Goal: Transaction & Acquisition: Purchase product/service

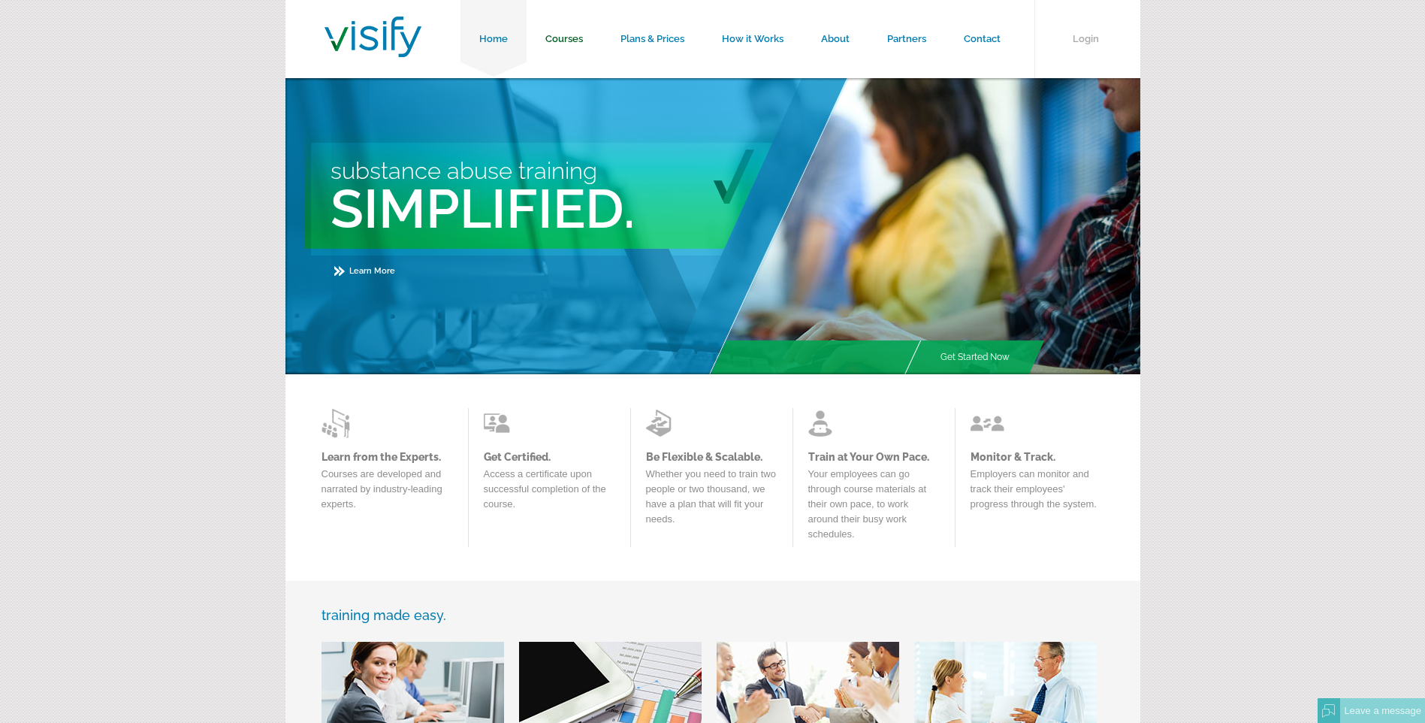
click at [564, 32] on link "Courses" at bounding box center [564, 39] width 75 height 78
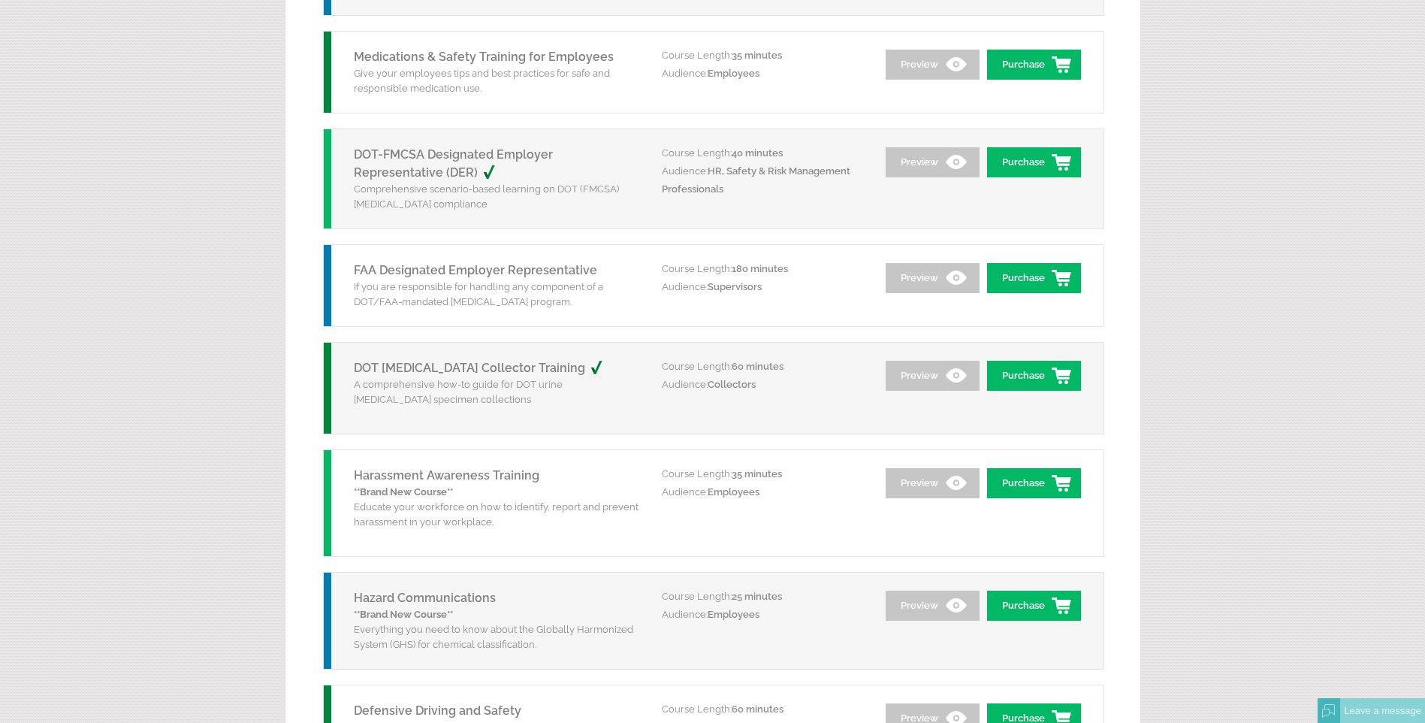
scroll to position [1728, 0]
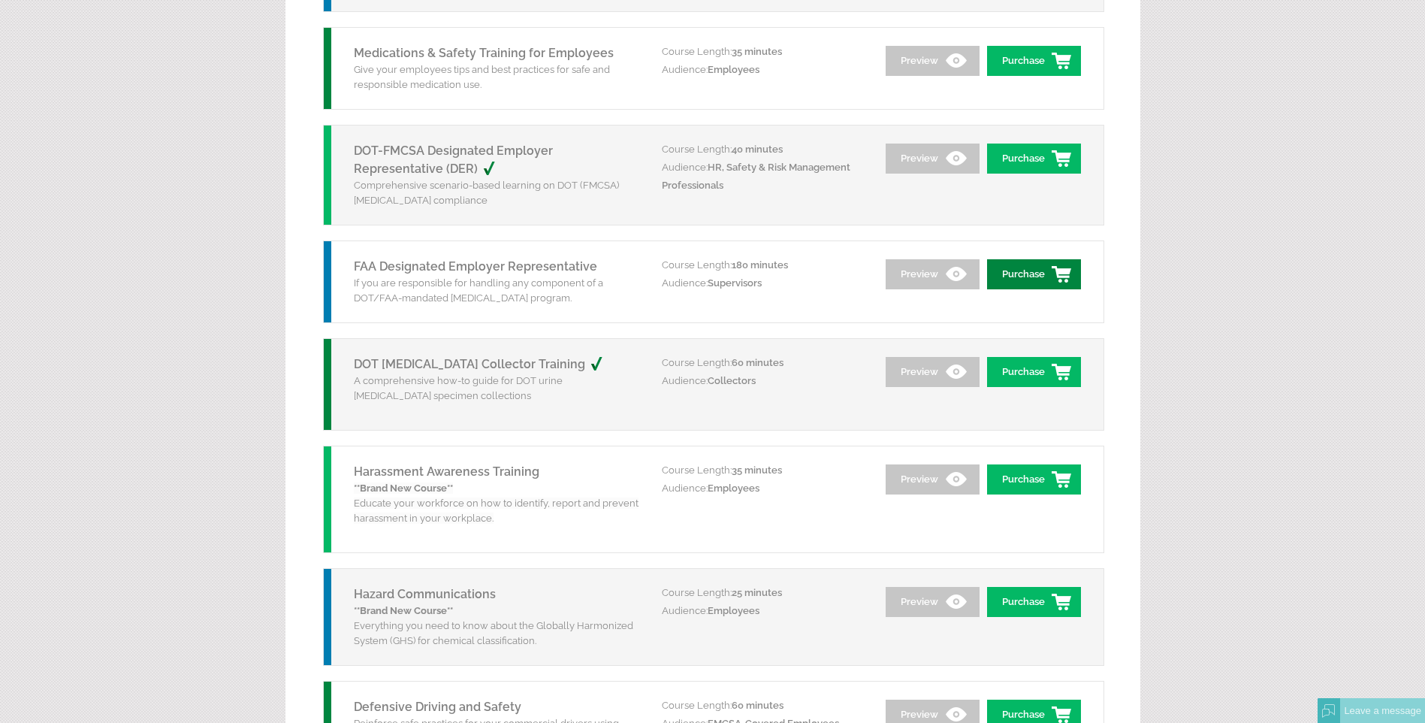
click at [1034, 273] on link "Purchase" at bounding box center [1034, 274] width 94 height 30
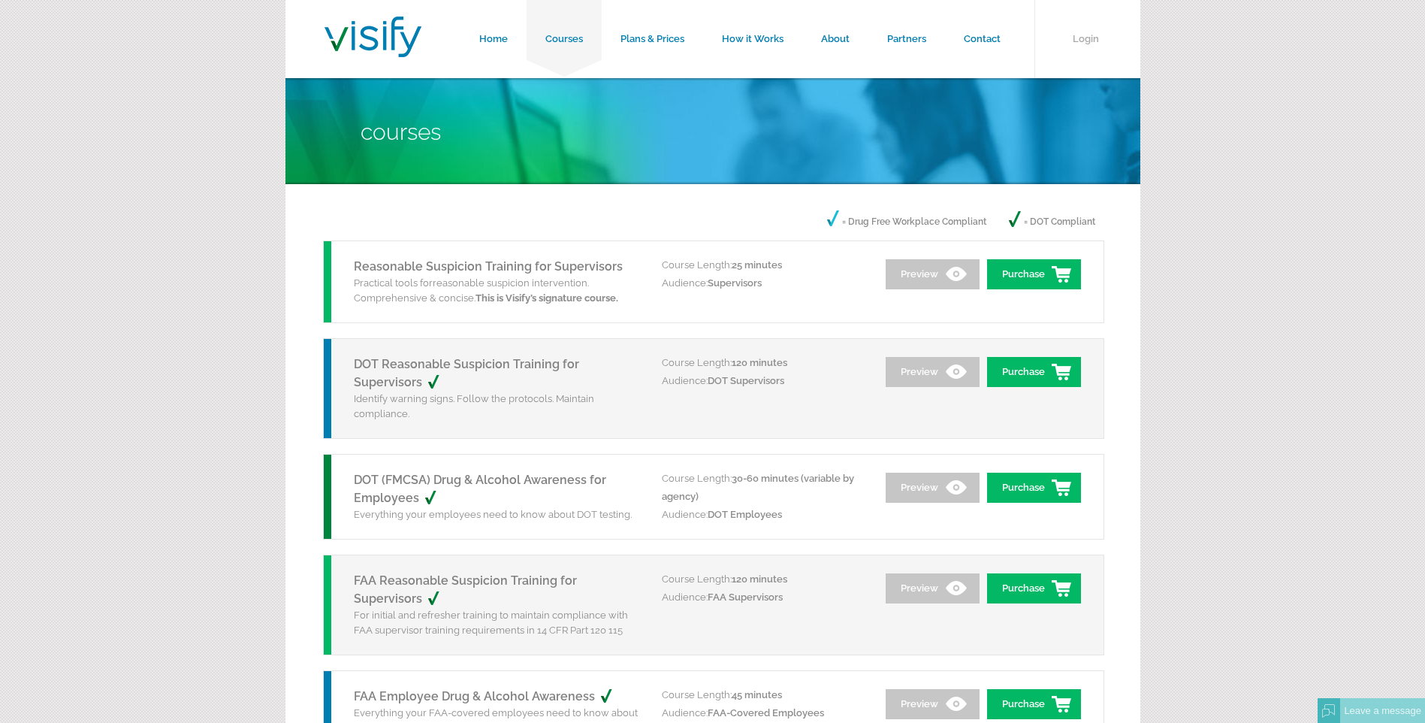
scroll to position [1728, 0]
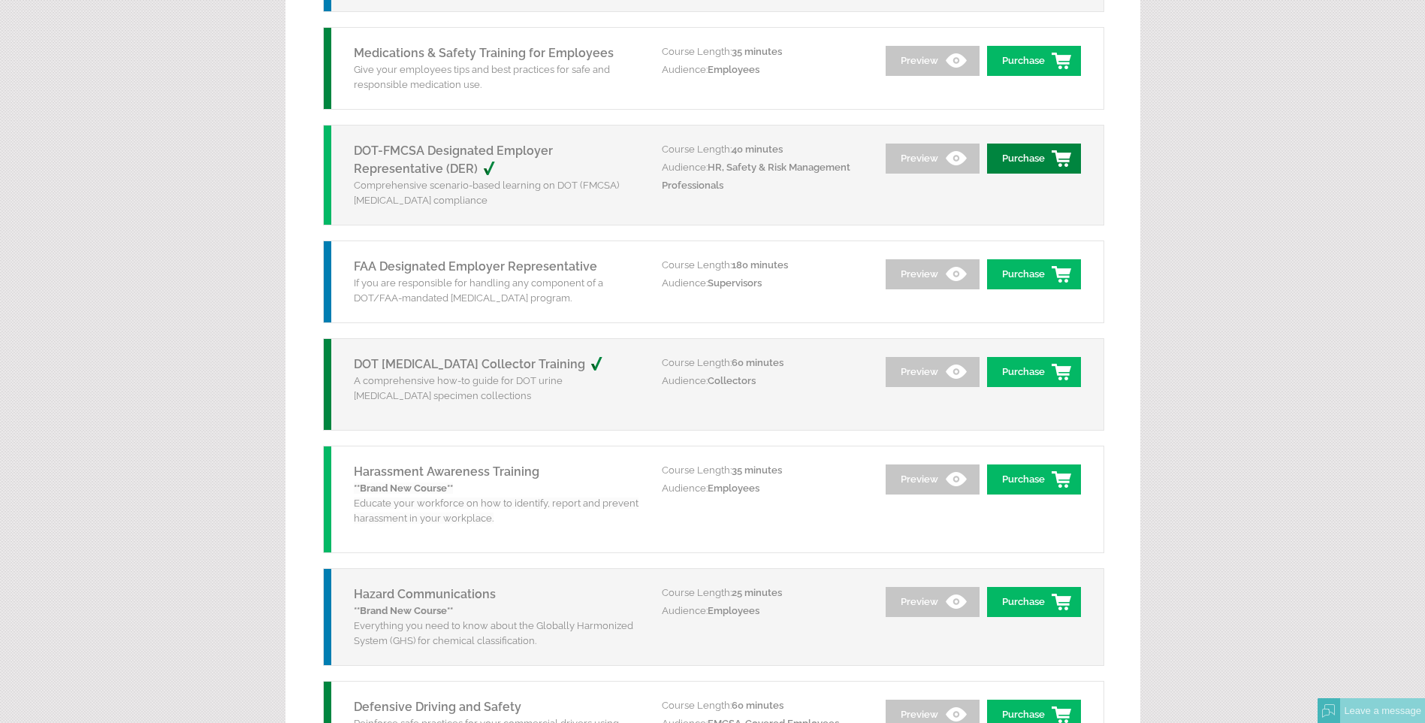
click at [1039, 150] on link "Purchase" at bounding box center [1034, 158] width 94 height 30
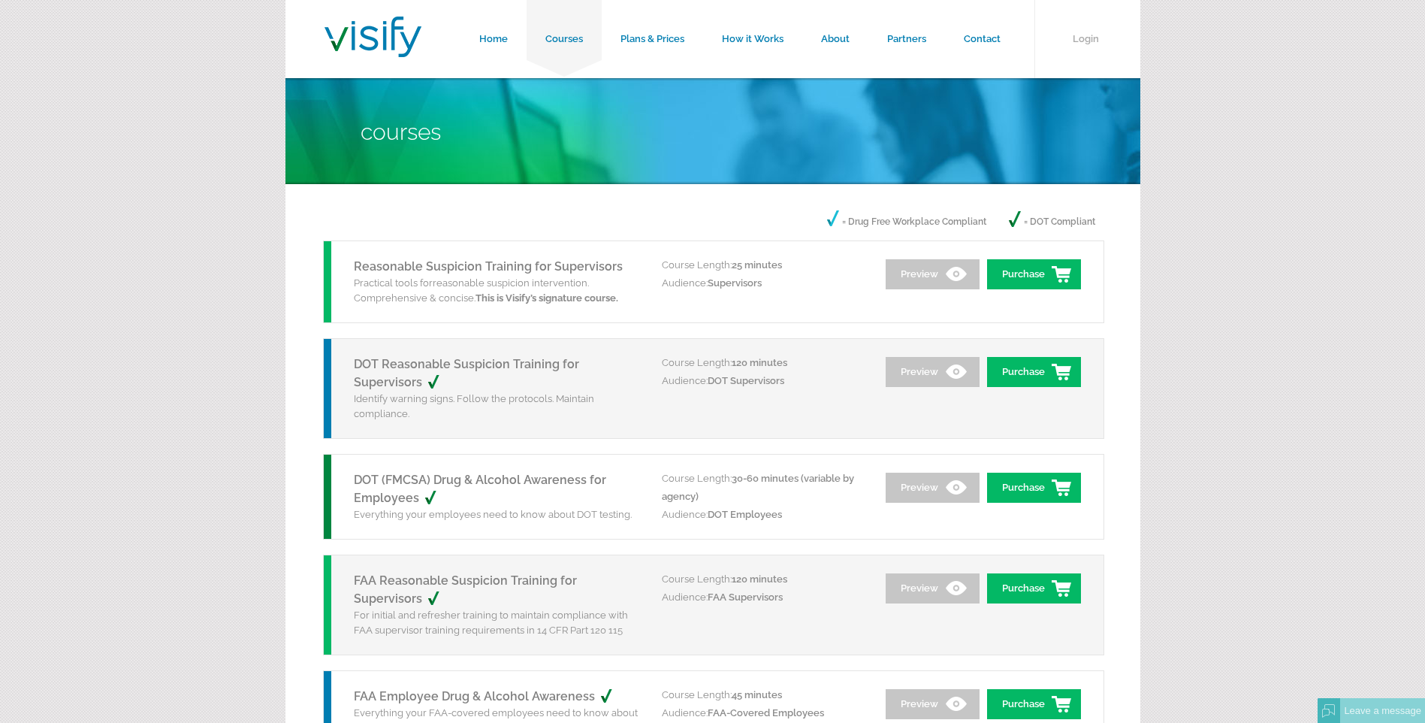
scroll to position [1728, 0]
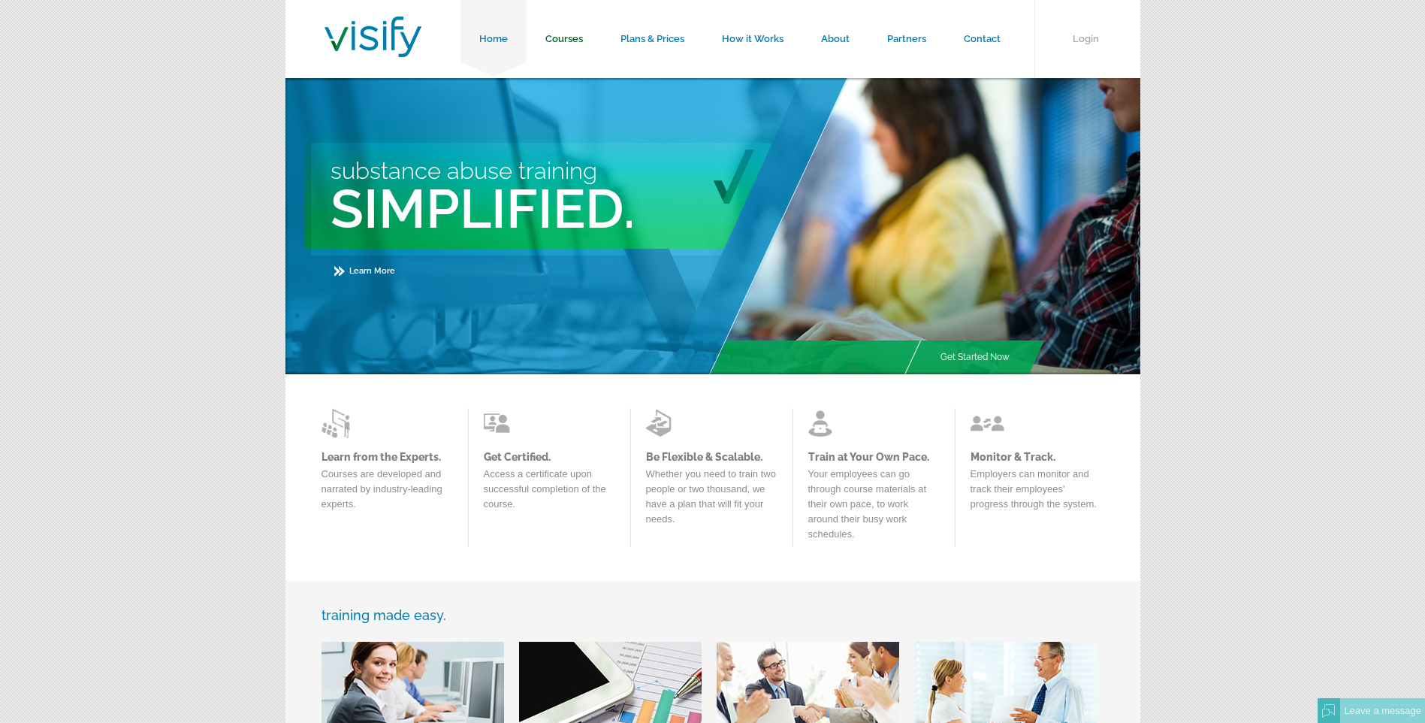
click at [563, 27] on link "Courses" at bounding box center [564, 39] width 75 height 78
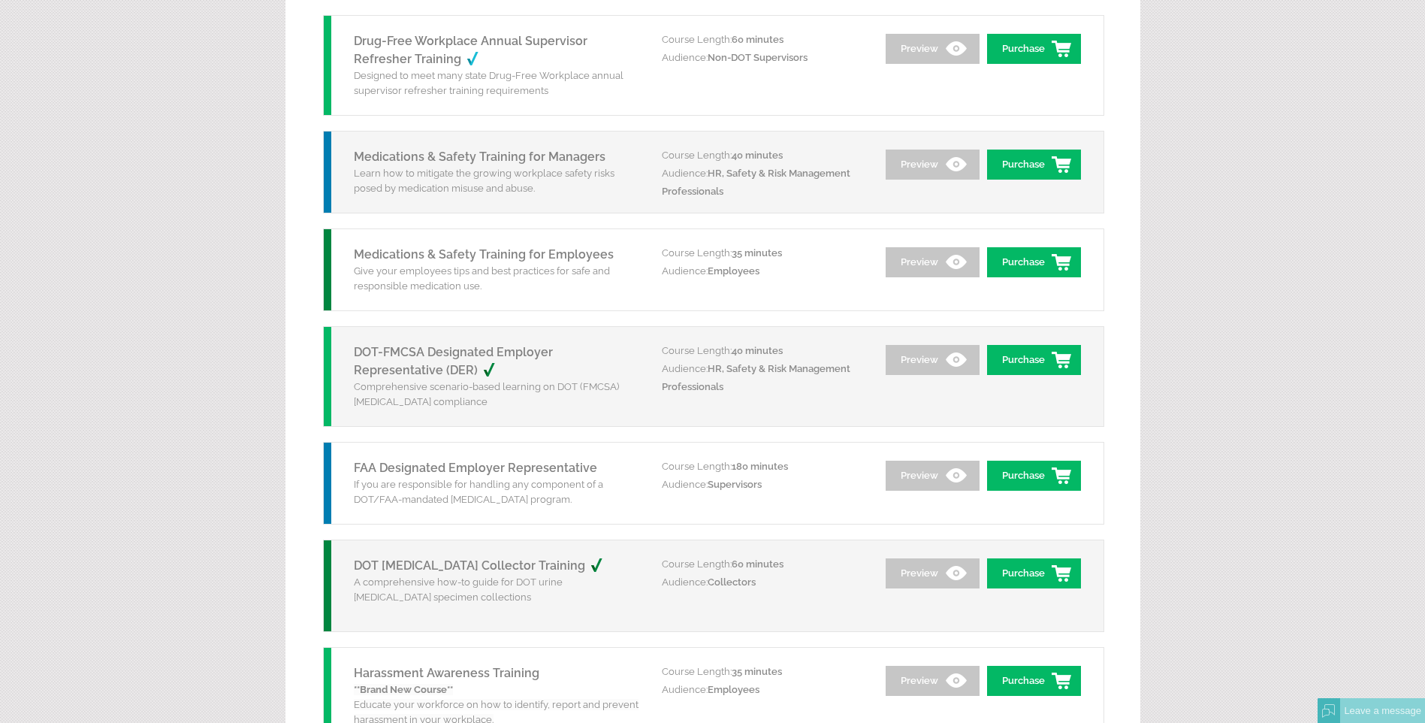
scroll to position [1578, 0]
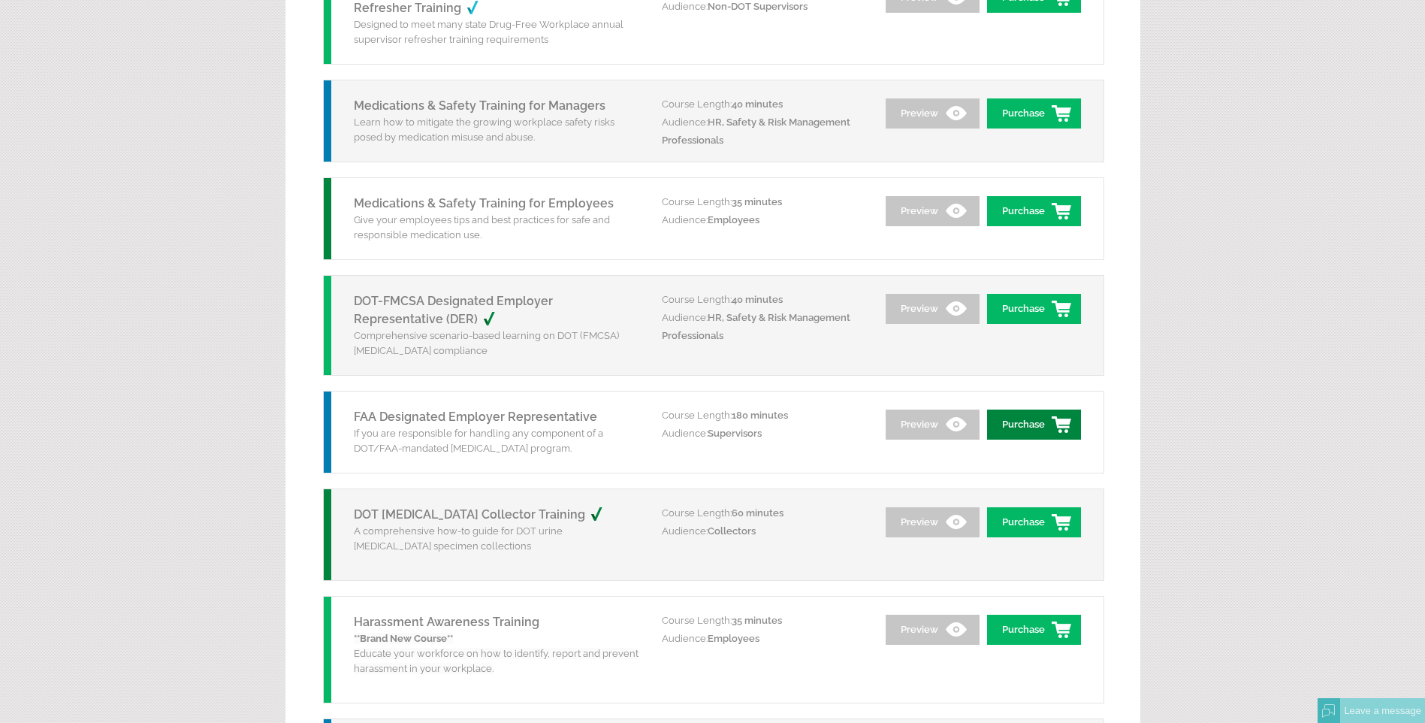
click at [1039, 420] on link "Purchase" at bounding box center [1034, 424] width 94 height 30
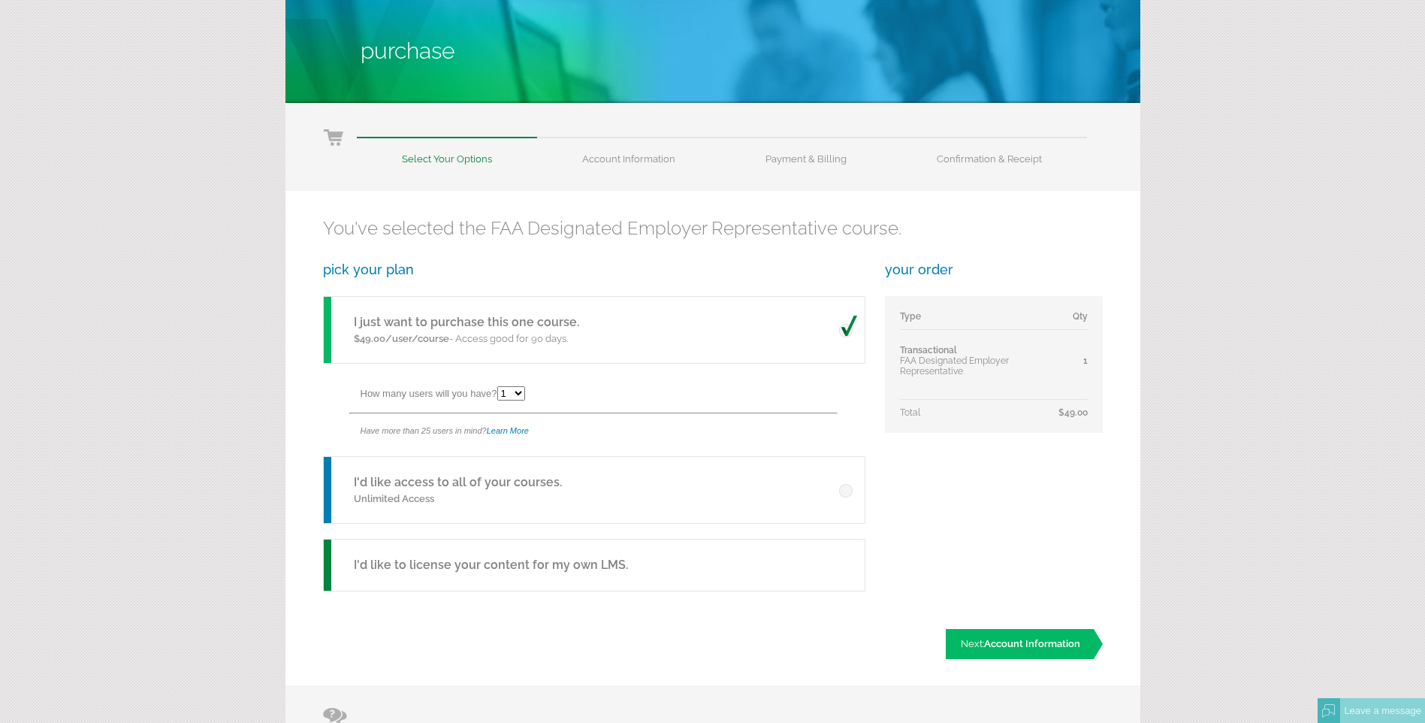
scroll to position [75, 0]
